Goal: Task Accomplishment & Management: Complete application form

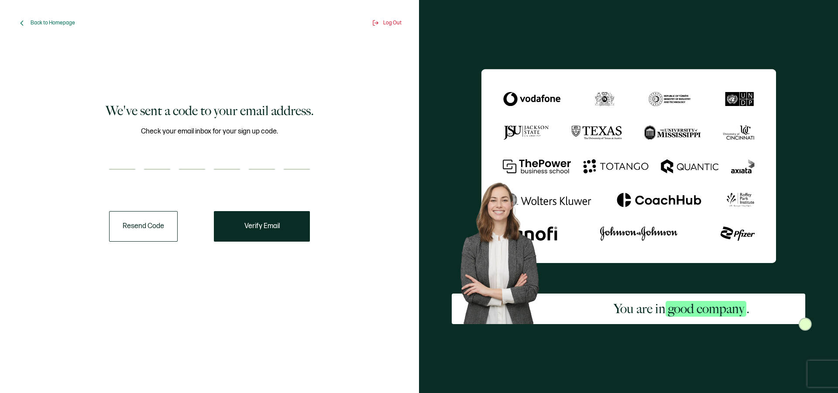
click at [124, 162] on input "number" at bounding box center [122, 160] width 26 height 17
paste input "2"
type input "2"
type input "9"
type input "7"
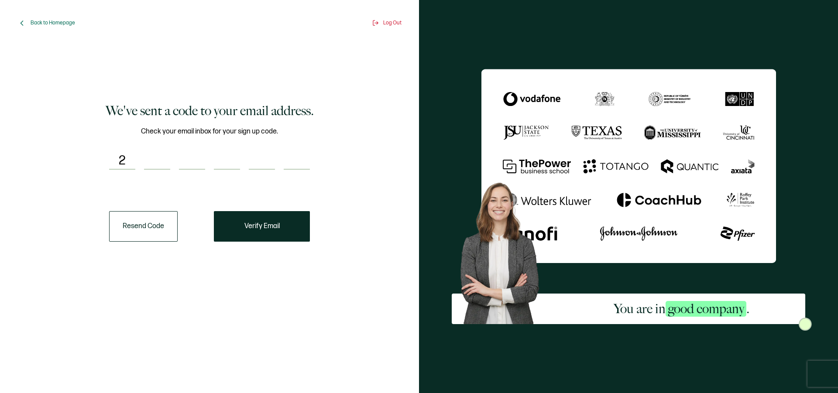
type input "0"
type input "3"
type input "8"
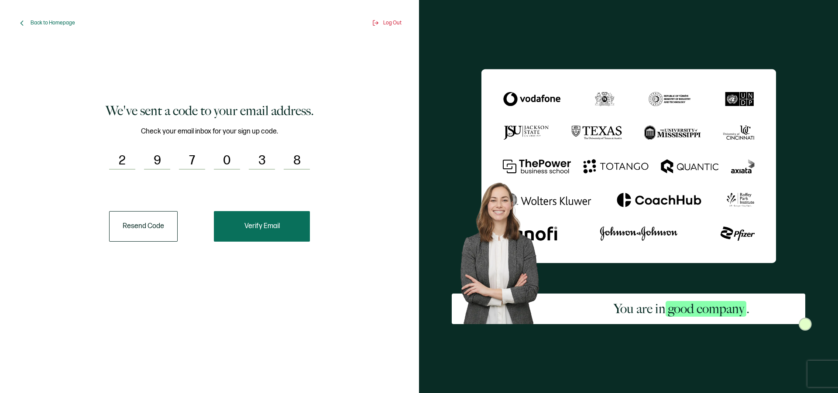
click at [237, 219] on button "Verify Email" at bounding box center [262, 226] width 96 height 31
